Goal: Transaction & Acquisition: Purchase product/service

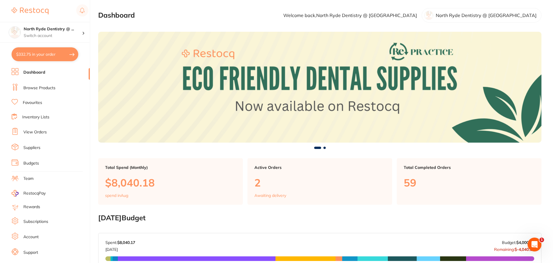
click at [31, 86] on link "Browse Products" at bounding box center [39, 88] width 32 height 6
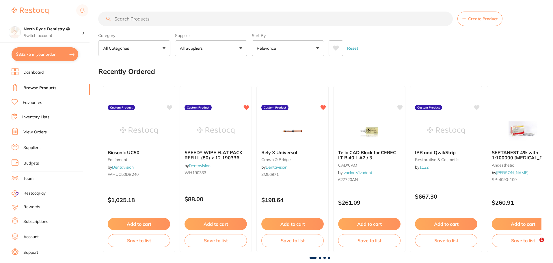
click at [166, 21] on input "search" at bounding box center [275, 19] width 355 height 14
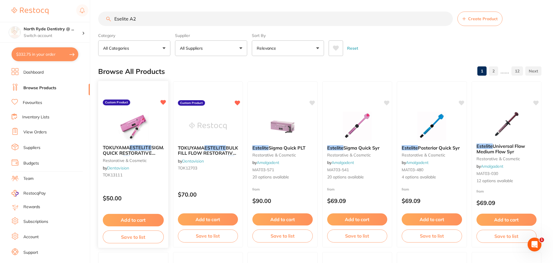
type input "Eselite A2"
click at [137, 221] on button "Add to cart" at bounding box center [133, 220] width 61 height 12
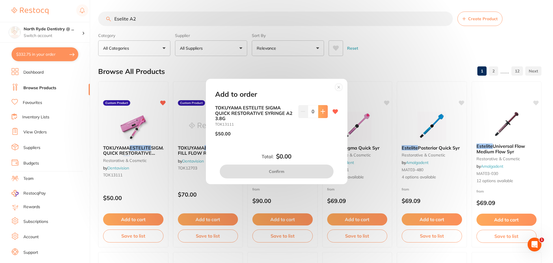
click at [319, 114] on button at bounding box center [323, 111] width 10 height 13
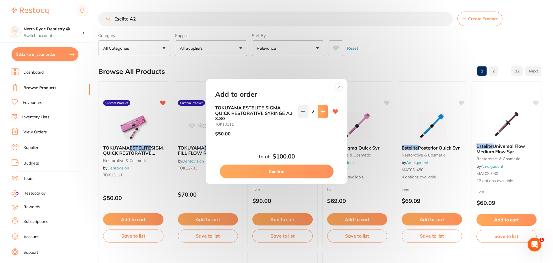
click at [319, 114] on button at bounding box center [323, 111] width 10 height 13
type input "3"
click at [261, 172] on button "Confirm" at bounding box center [277, 172] width 114 height 14
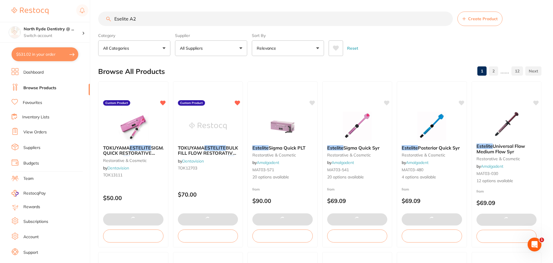
type textarea "Surgery is closed [DATE]"
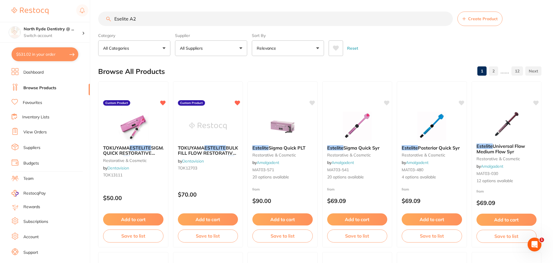
drag, startPoint x: 138, startPoint y: 20, endPoint x: 92, endPoint y: 18, distance: 46.0
click at [92, 18] on div "$531.02 North Ryde Dentistry @ ... Switch account North Ryde Dentistry @ [GEOGR…" at bounding box center [276, 131] width 553 height 263
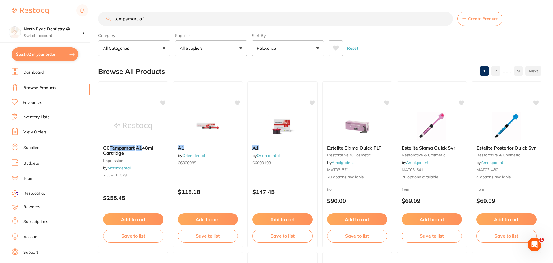
type input "tempsmart a1"
click at [218, 51] on button "All Suppliers" at bounding box center [211, 48] width 72 height 16
type input "hen"
click at [209, 100] on p "[PERSON_NAME]" at bounding box center [214, 98] width 37 height 5
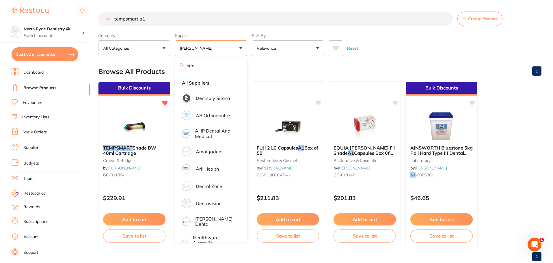
click at [155, 18] on input "tempsmart a1" at bounding box center [275, 19] width 355 height 14
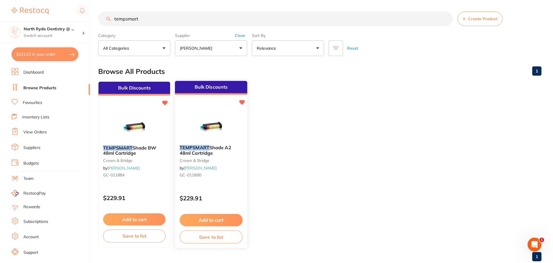
type input "tempsmart"
click at [212, 94] on div "Bulk Discounts" at bounding box center [211, 88] width 72 height 14
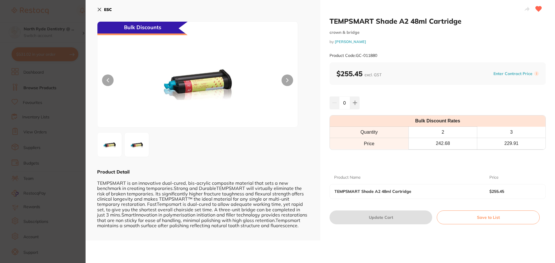
click at [98, 10] on icon at bounding box center [99, 9] width 3 height 3
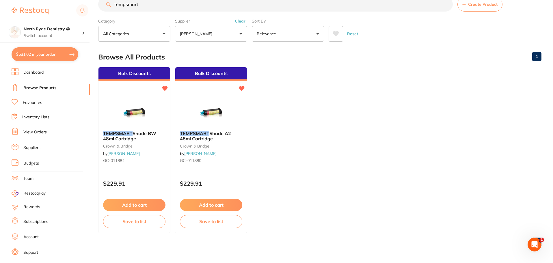
click at [47, 89] on link "Browse Products" at bounding box center [39, 88] width 33 height 6
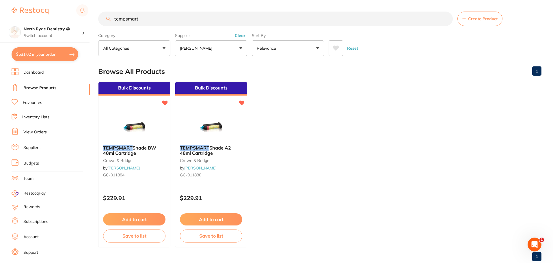
click at [39, 102] on link "Favourites" at bounding box center [32, 103] width 19 height 6
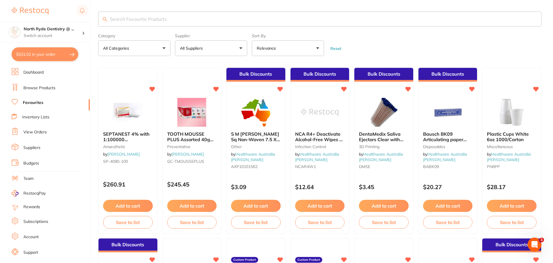
click at [39, 102] on link "Favourites" at bounding box center [33, 103] width 21 height 6
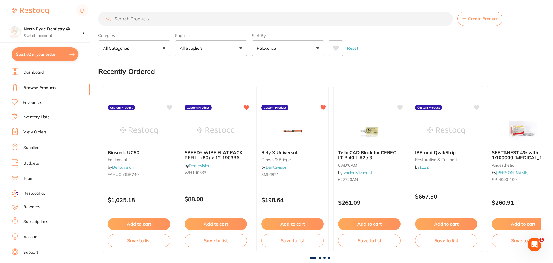
click at [144, 20] on input "search" at bounding box center [275, 19] width 355 height 14
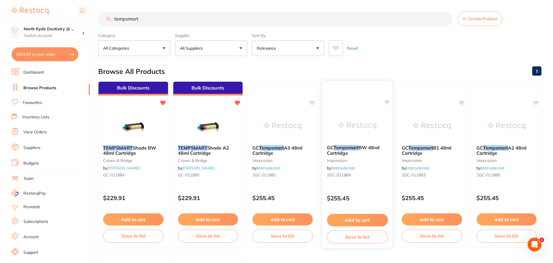
type input "tempsmart"
click at [361, 144] on div "GC Tempsmart BW 48ml Cartridge impression by Matrixdental 2GC-011884" at bounding box center [357, 162] width 70 height 44
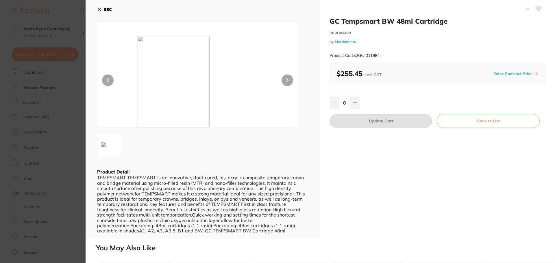
click at [98, 10] on icon at bounding box center [99, 9] width 5 height 5
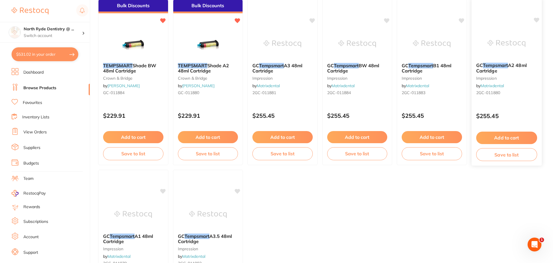
scroll to position [72, 0]
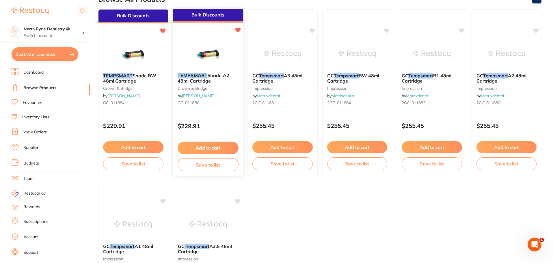
click at [207, 77] on span "Shade A2 48ml Cartridge" at bounding box center [203, 78] width 52 height 11
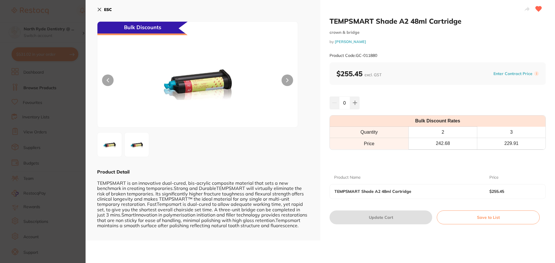
click at [381, 194] on b "TEMPSMART Shade A2 48ml Cartridge" at bounding box center [403, 191] width 139 height 5
click at [101, 8] on icon at bounding box center [99, 9] width 3 height 3
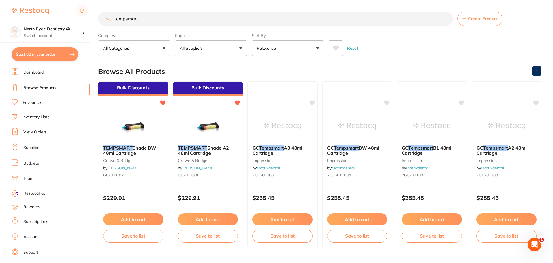
click at [475, 20] on span "Create Product" at bounding box center [482, 18] width 29 height 5
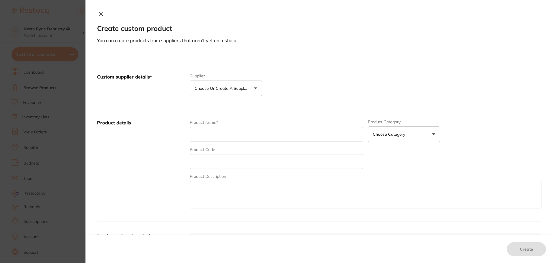
click at [231, 89] on p "Choose or create a supplier" at bounding box center [222, 89] width 55 height 6
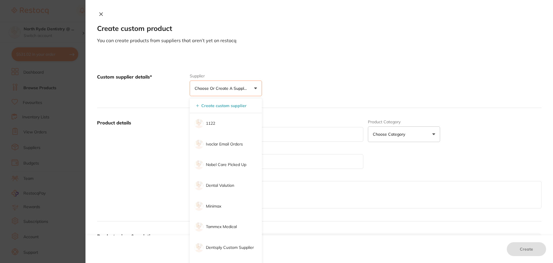
click at [293, 81] on div "Custom supplier details* Supplier Choose or create a supplier Create custom sup…" at bounding box center [319, 85] width 445 height 46
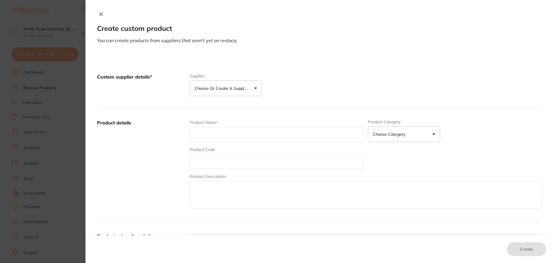
click at [100, 16] on icon at bounding box center [101, 14] width 5 height 5
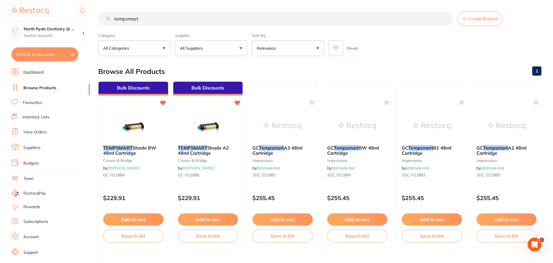
drag, startPoint x: 157, startPoint y: 19, endPoint x: 39, endPoint y: 21, distance: 117.3
click at [39, 21] on div "$531.02 North Ryde Dentistry @ ... Switch account North Ryde Dentistry @ [GEOGR…" at bounding box center [276, 131] width 553 height 263
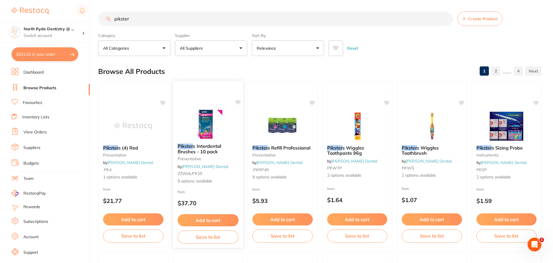
type input "pikster"
click at [221, 146] on span "s Interdental Brushes - 10 pack" at bounding box center [199, 148] width 44 height 11
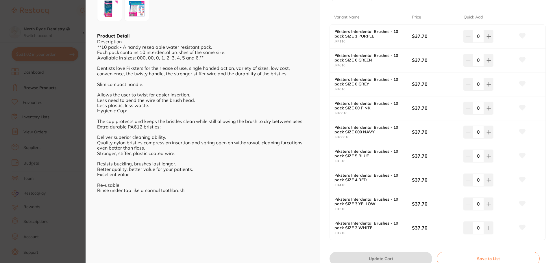
scroll to position [144, 0]
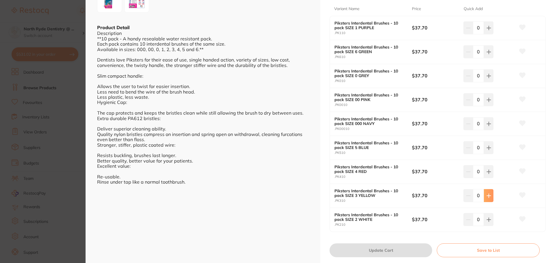
click at [488, 30] on icon at bounding box center [489, 28] width 4 height 4
type input "1"
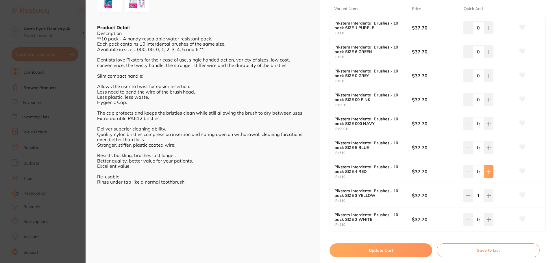
click at [488, 34] on button at bounding box center [489, 27] width 10 height 13
type input "1"
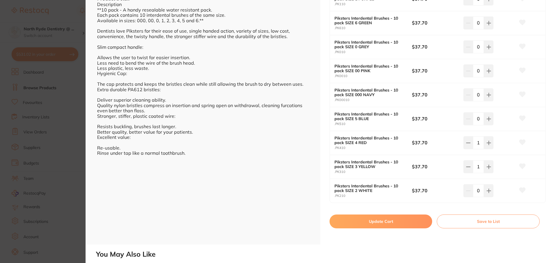
click at [376, 224] on button "Update Cart" at bounding box center [380, 222] width 103 height 14
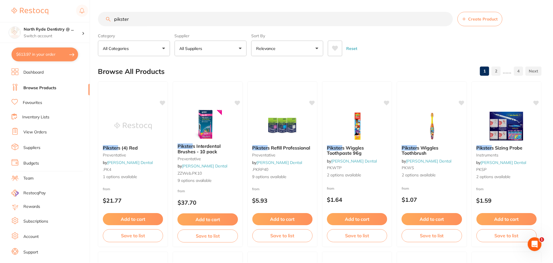
scroll to position [1, 0]
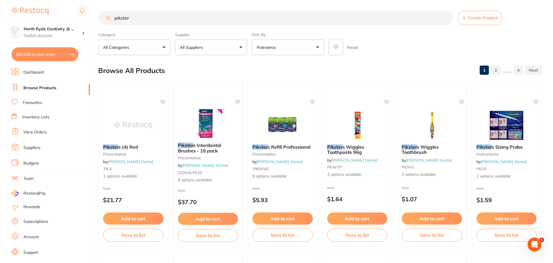
click at [42, 59] on button "$613.96 in your order" at bounding box center [45, 54] width 67 height 14
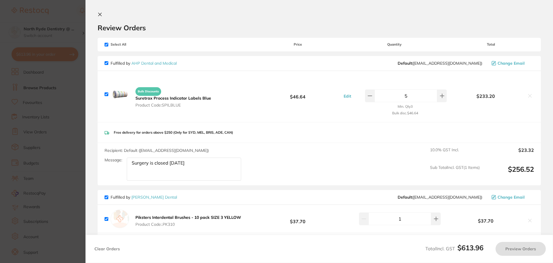
checkbox input "true"
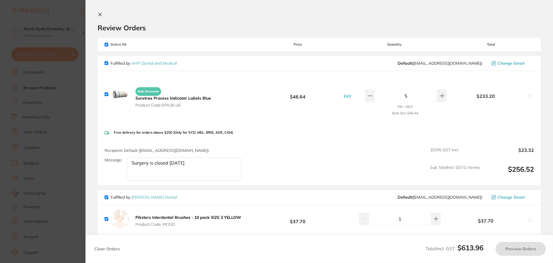
checkbox input "true"
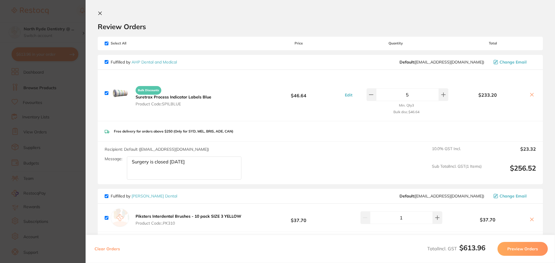
scroll to position [0, 0]
click at [101, 12] on icon at bounding box center [100, 14] width 5 height 5
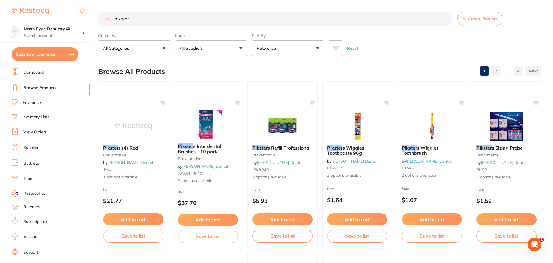
drag, startPoint x: 155, startPoint y: 20, endPoint x: 41, endPoint y: 19, distance: 114.4
click at [41, 19] on div "$613.96 North Ryde Dentistry @ ... Switch account North Ryde Dentistry @ [GEOGR…" at bounding box center [276, 131] width 553 height 263
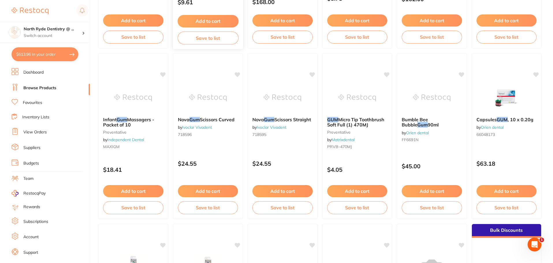
scroll to position [202, 0]
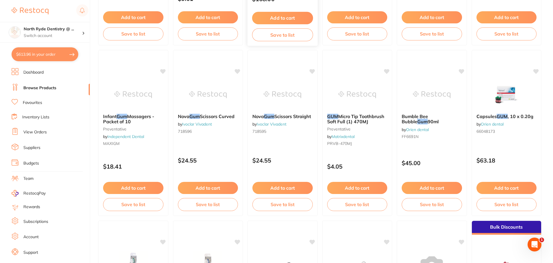
type input "healthy gum"
